Goal: Check status: Check status

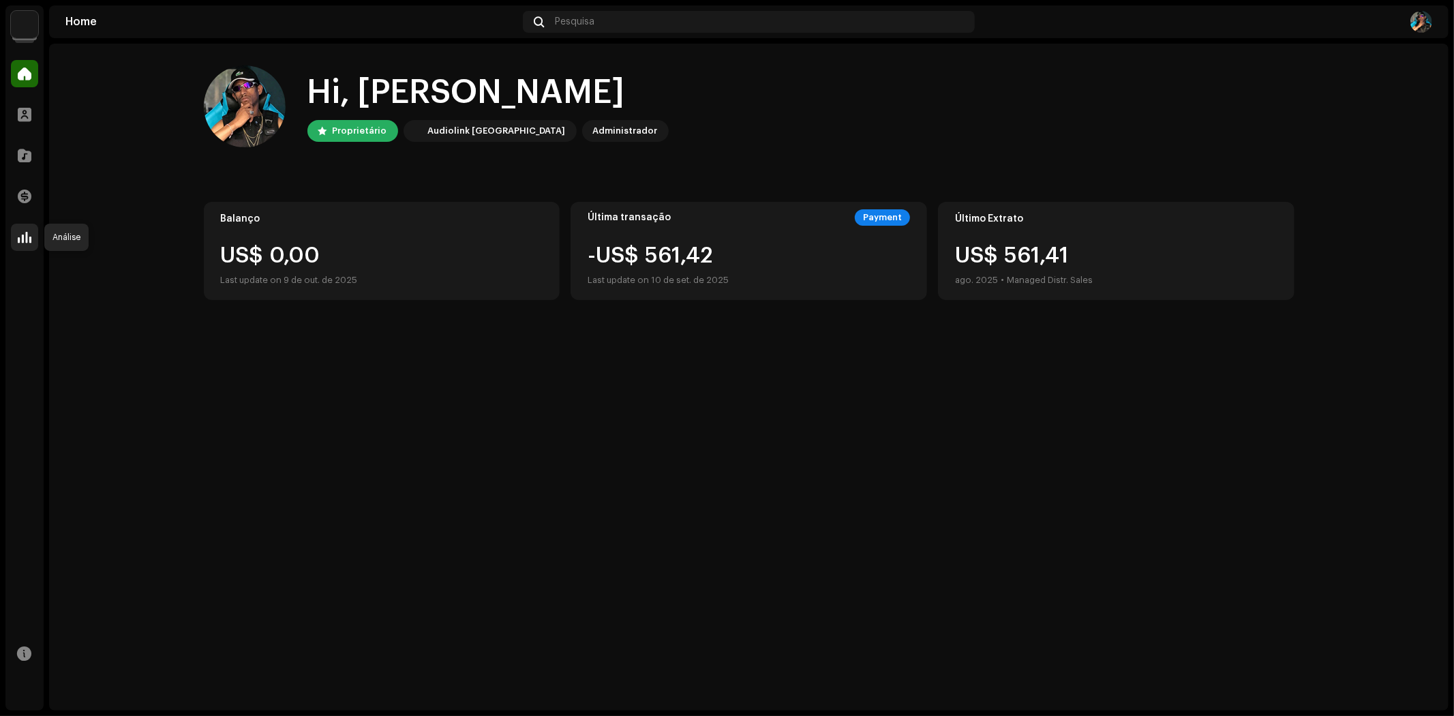
click at [29, 226] on div at bounding box center [24, 237] width 27 height 27
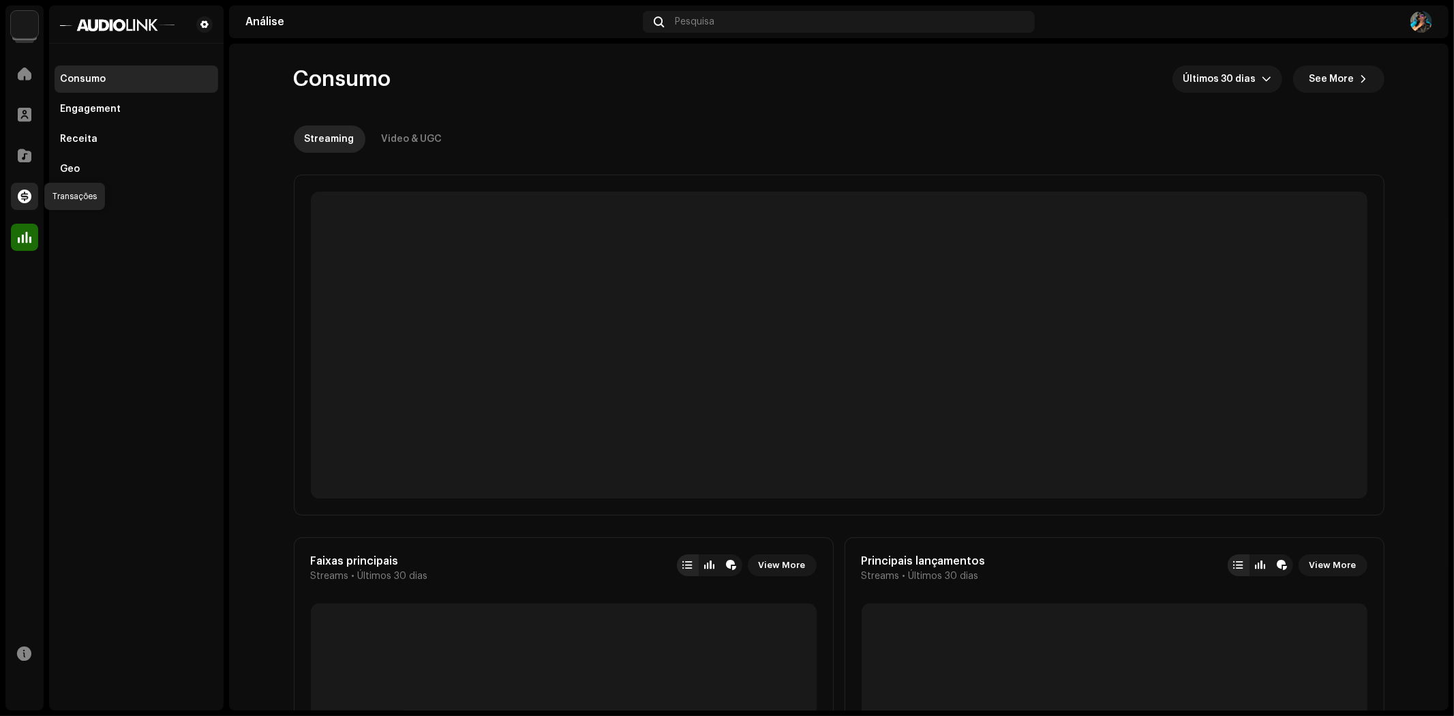
click at [25, 191] on span at bounding box center [25, 196] width 14 height 11
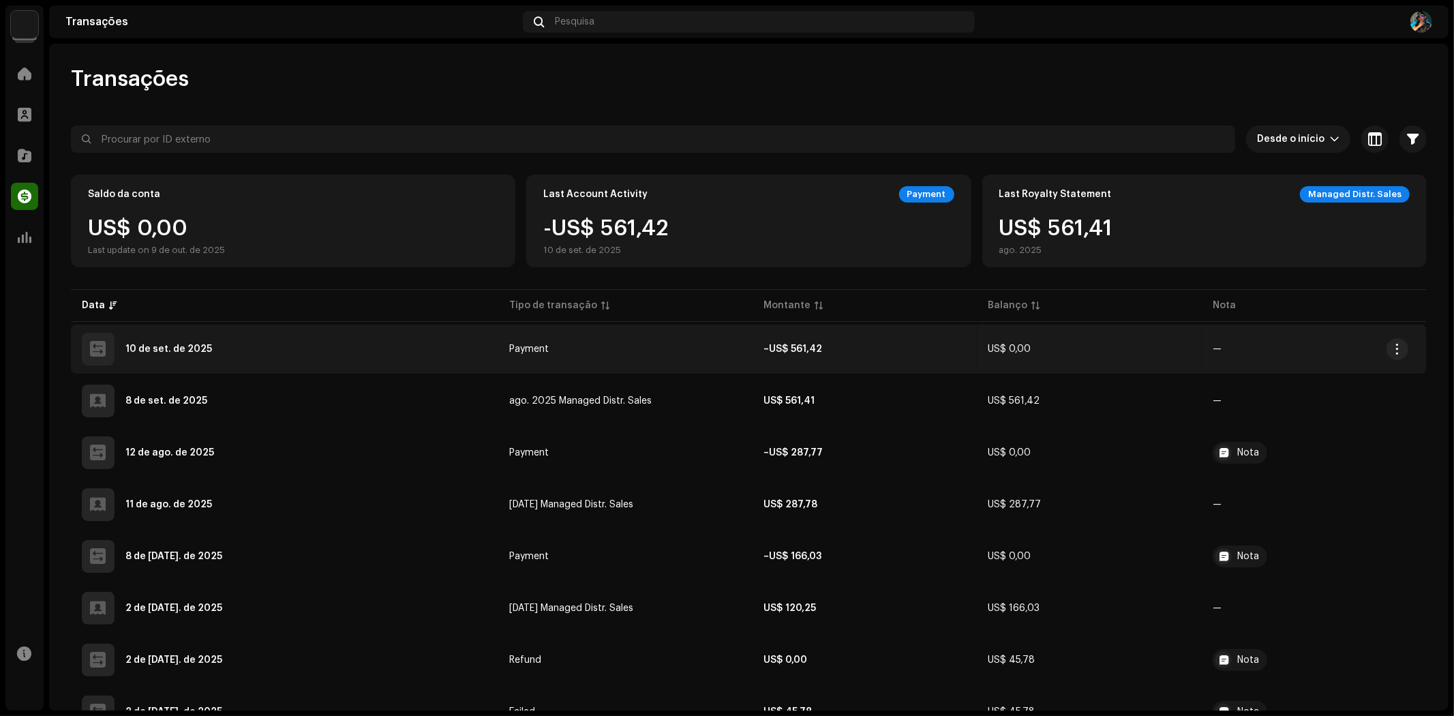
click at [220, 355] on div "10 de set. de 2025" at bounding box center [285, 349] width 406 height 33
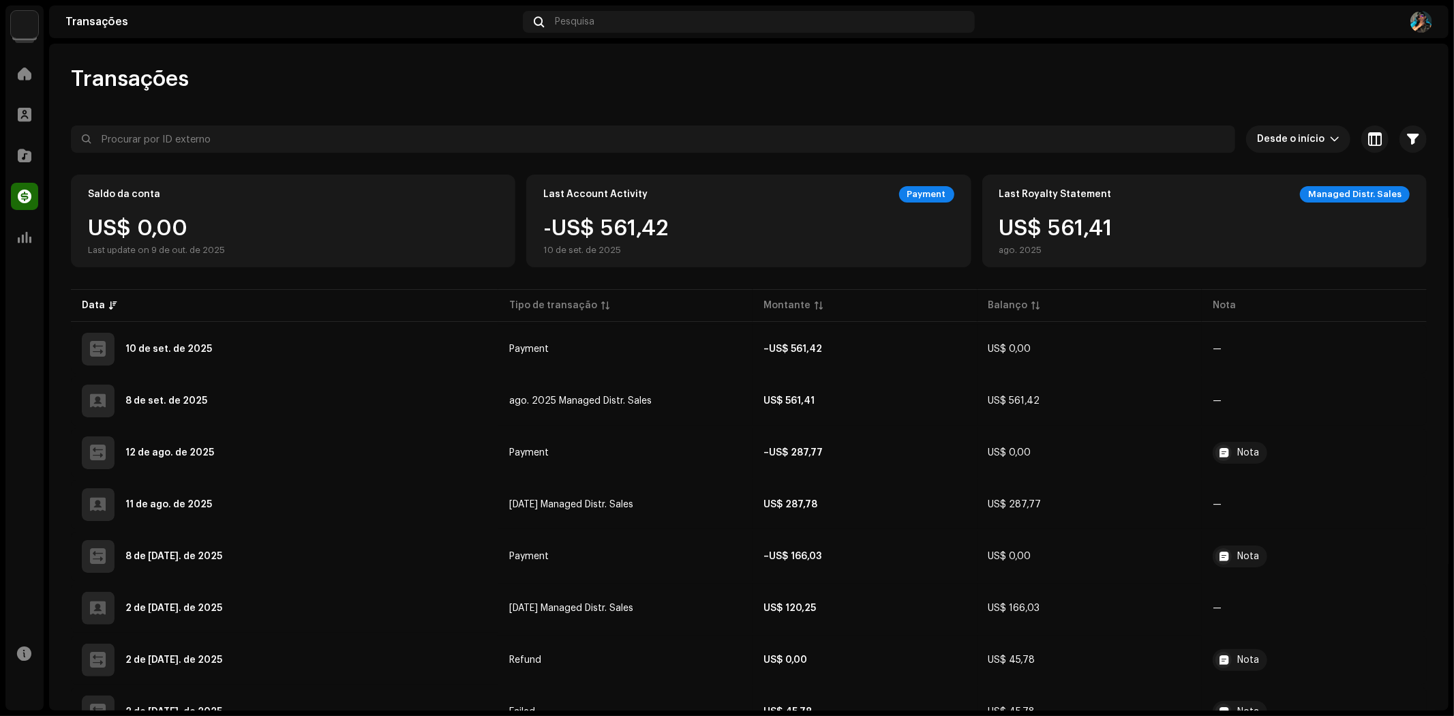
click at [368, 459] on div "Detalhes de transação Tipo de transação Payment Insira a Quantia – US$ 561,42 D…" at bounding box center [727, 358] width 1454 height 716
click at [1416, 19] on img at bounding box center [1422, 22] width 22 height 22
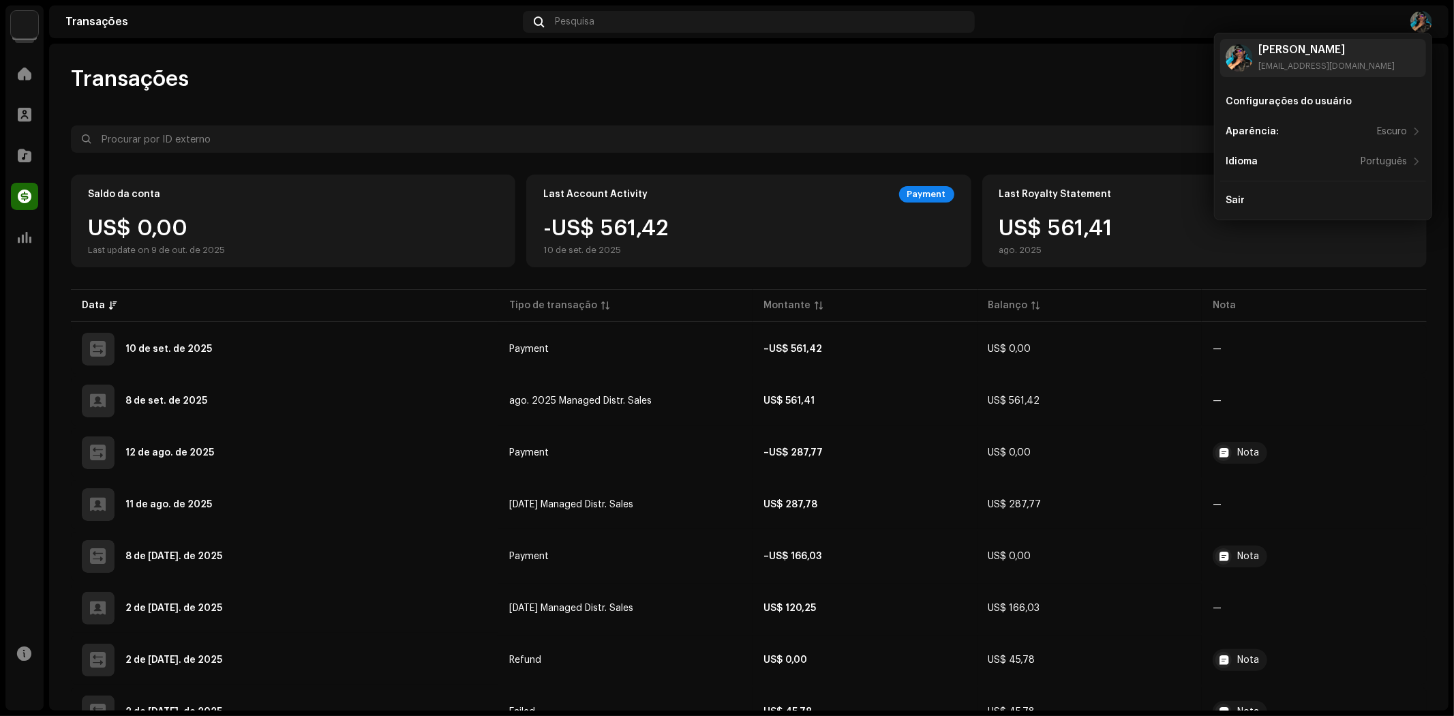
click at [1013, 18] on div at bounding box center [1207, 22] width 452 height 22
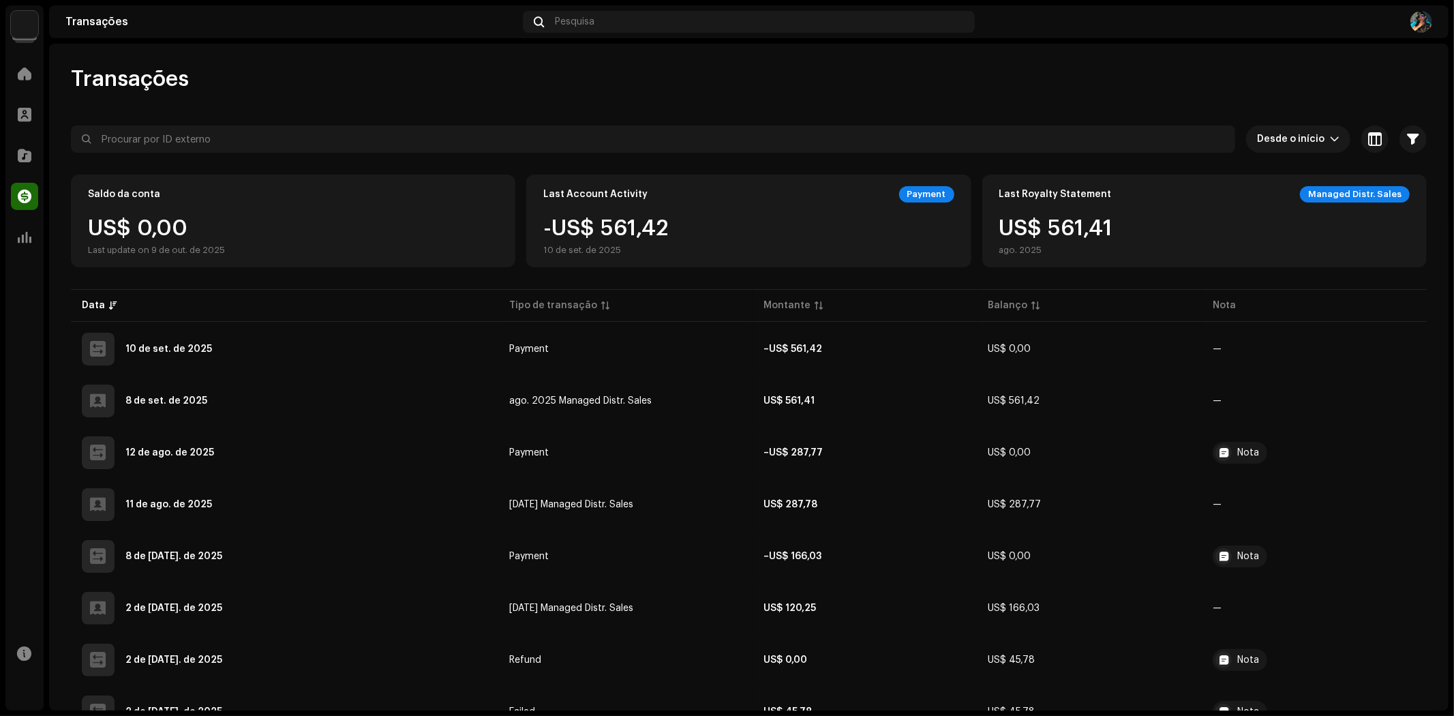
click at [1407, 18] on div at bounding box center [1207, 22] width 452 height 22
click at [1425, 18] on img at bounding box center [1422, 22] width 22 height 22
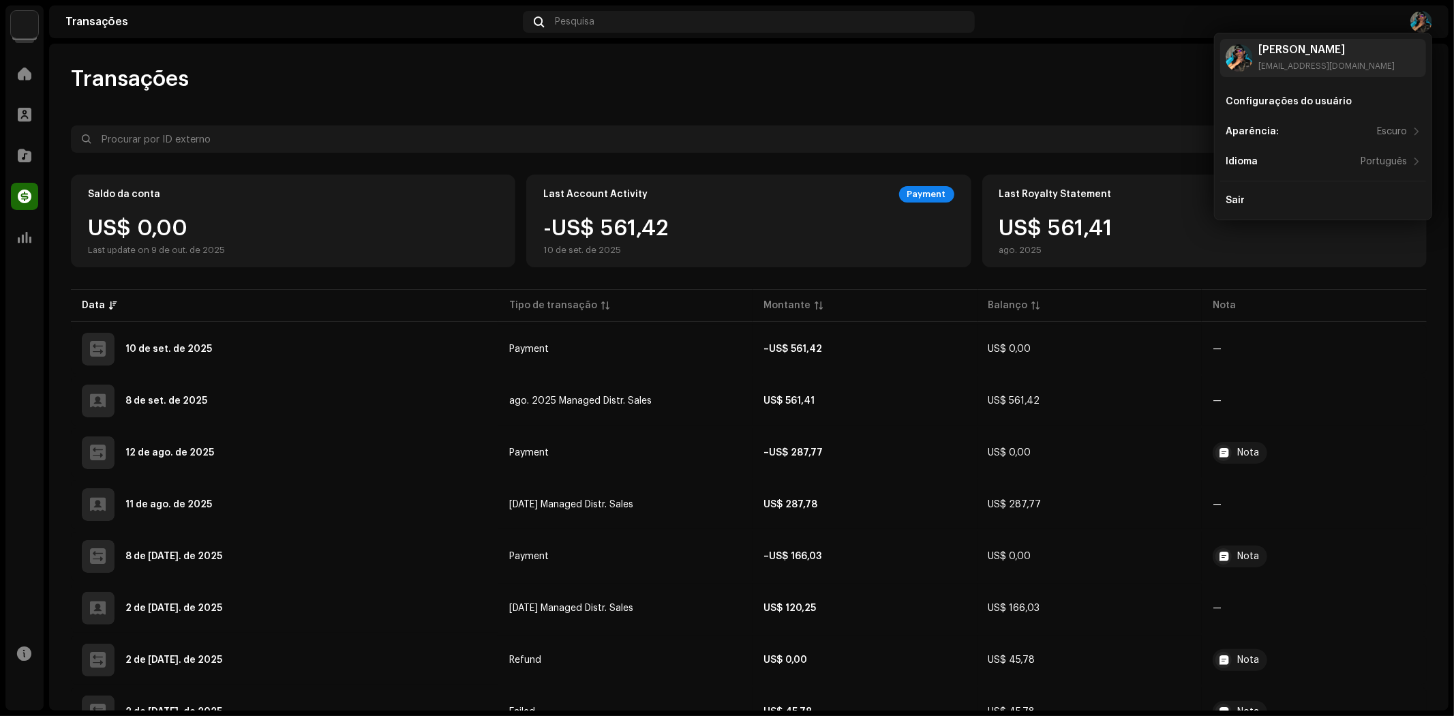
click at [1062, 16] on div at bounding box center [1207, 22] width 452 height 22
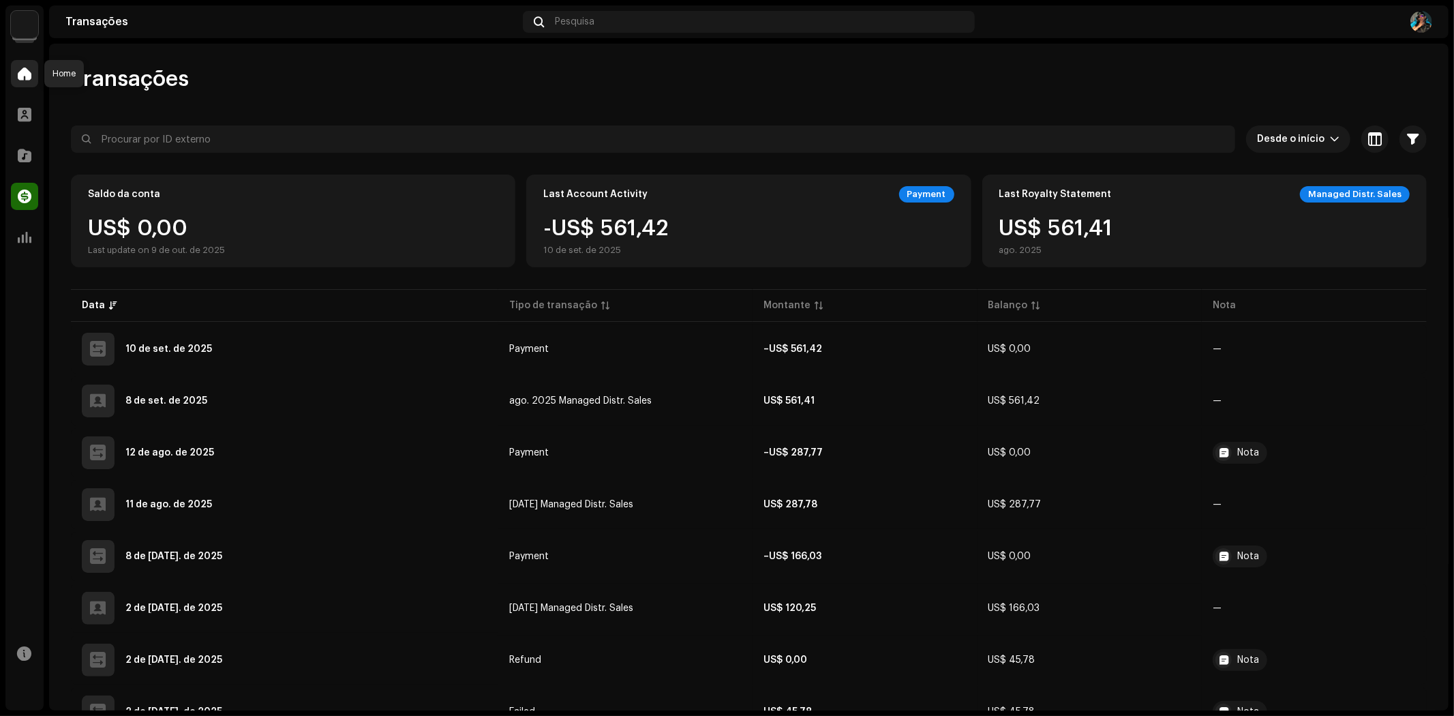
click at [20, 73] on span at bounding box center [25, 73] width 14 height 11
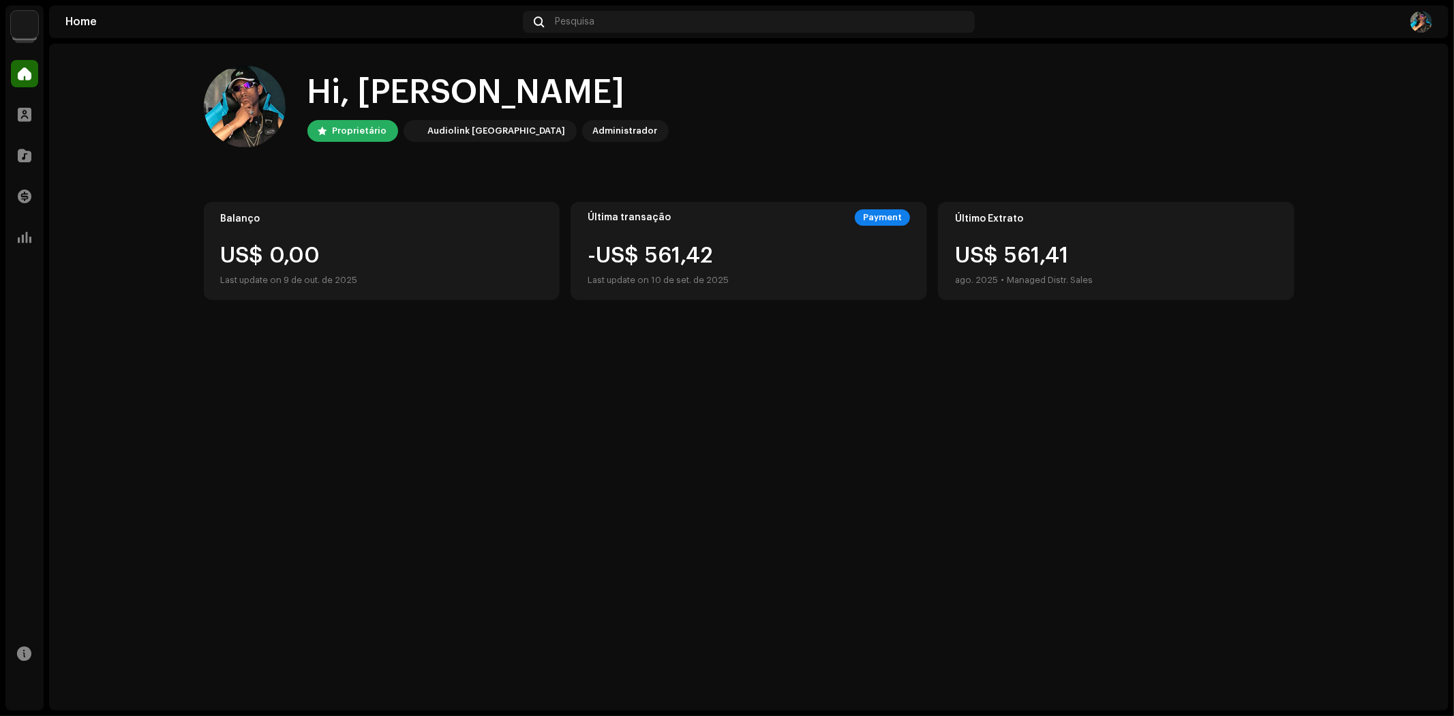
click at [1192, 124] on div "Hi, [PERSON_NAME] Proprietário Audiolink Brasil Administrador" at bounding box center [749, 106] width 1091 height 82
